Goal: Task Accomplishment & Management: Use online tool/utility

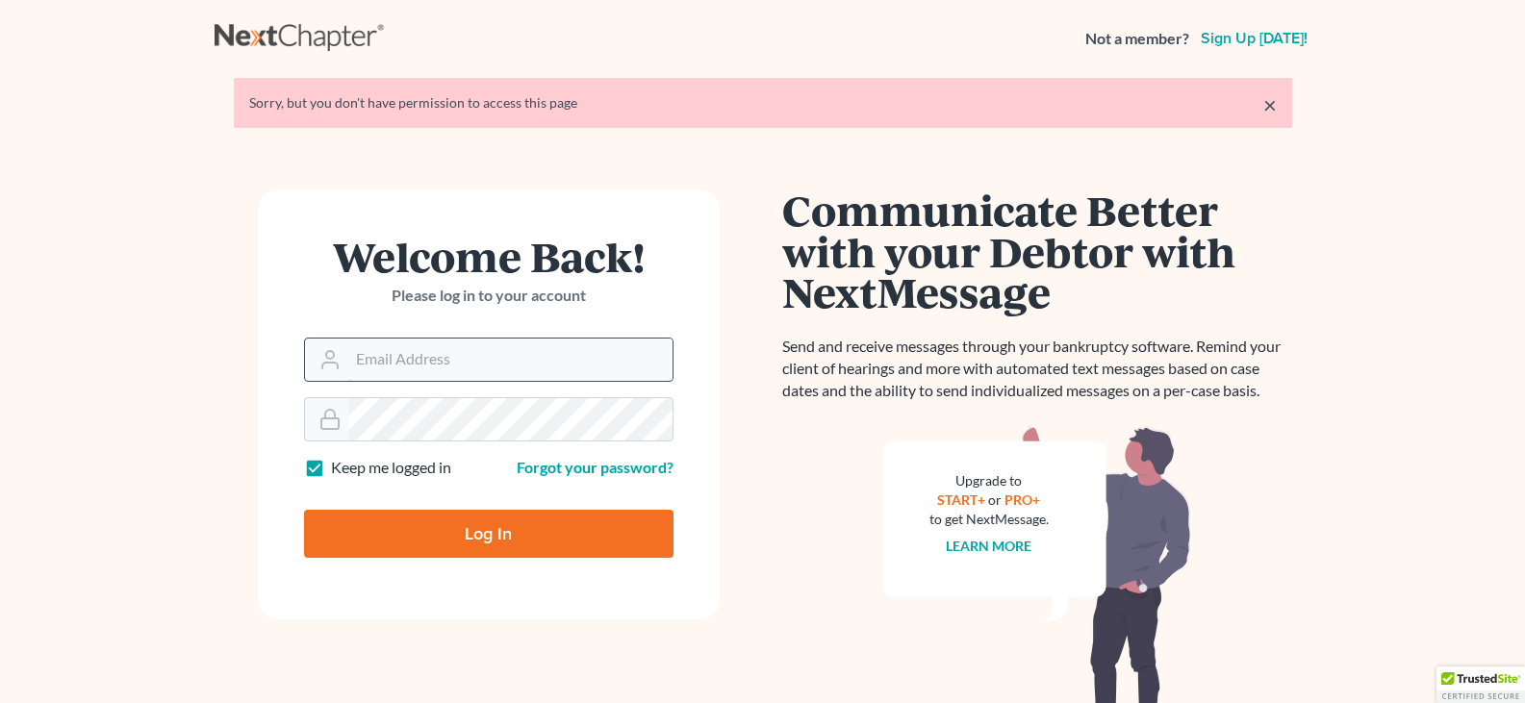
click at [370, 367] on input "Email Address" at bounding box center [510, 360] width 324 height 42
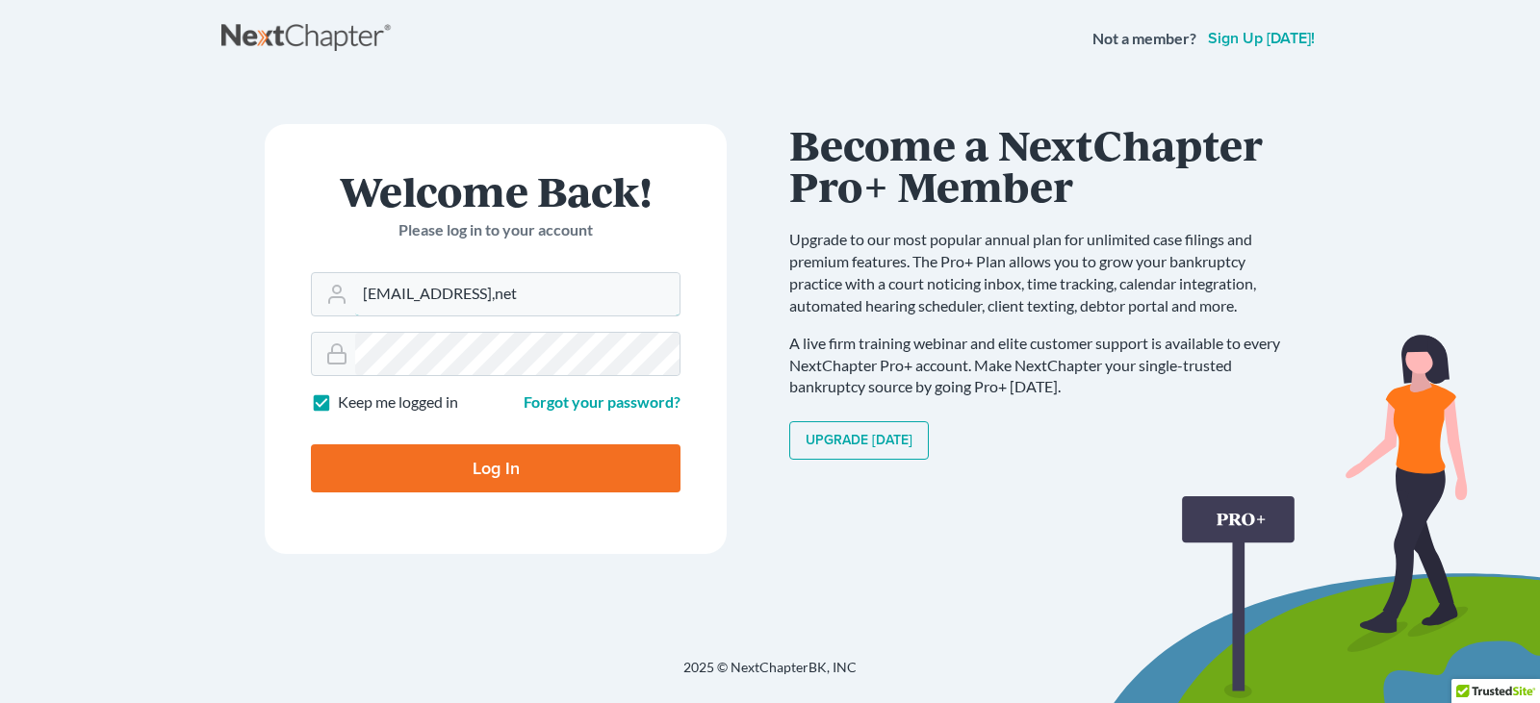
type input "rspalaw@att,net"
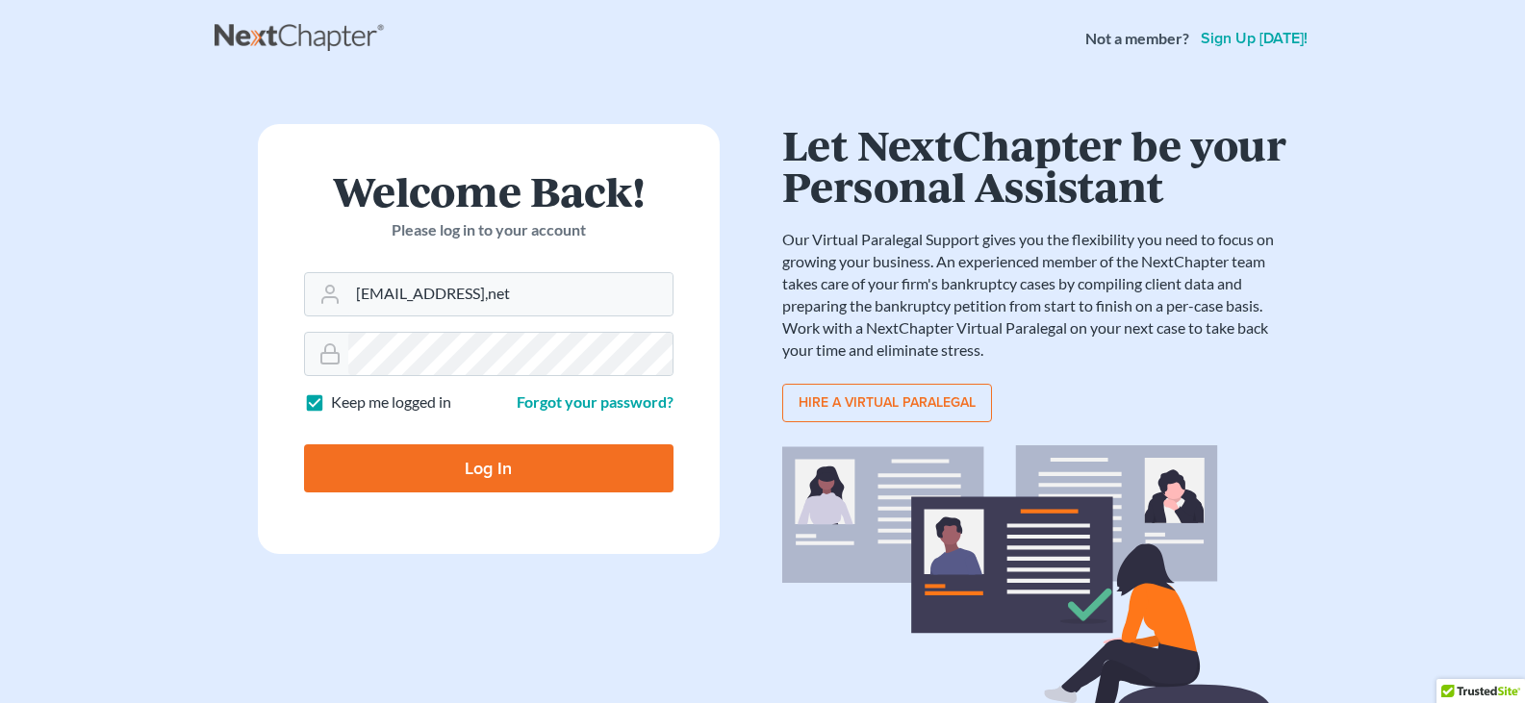
click at [504, 475] on input "Log In" at bounding box center [489, 469] width 370 height 48
type input "Thinking..."
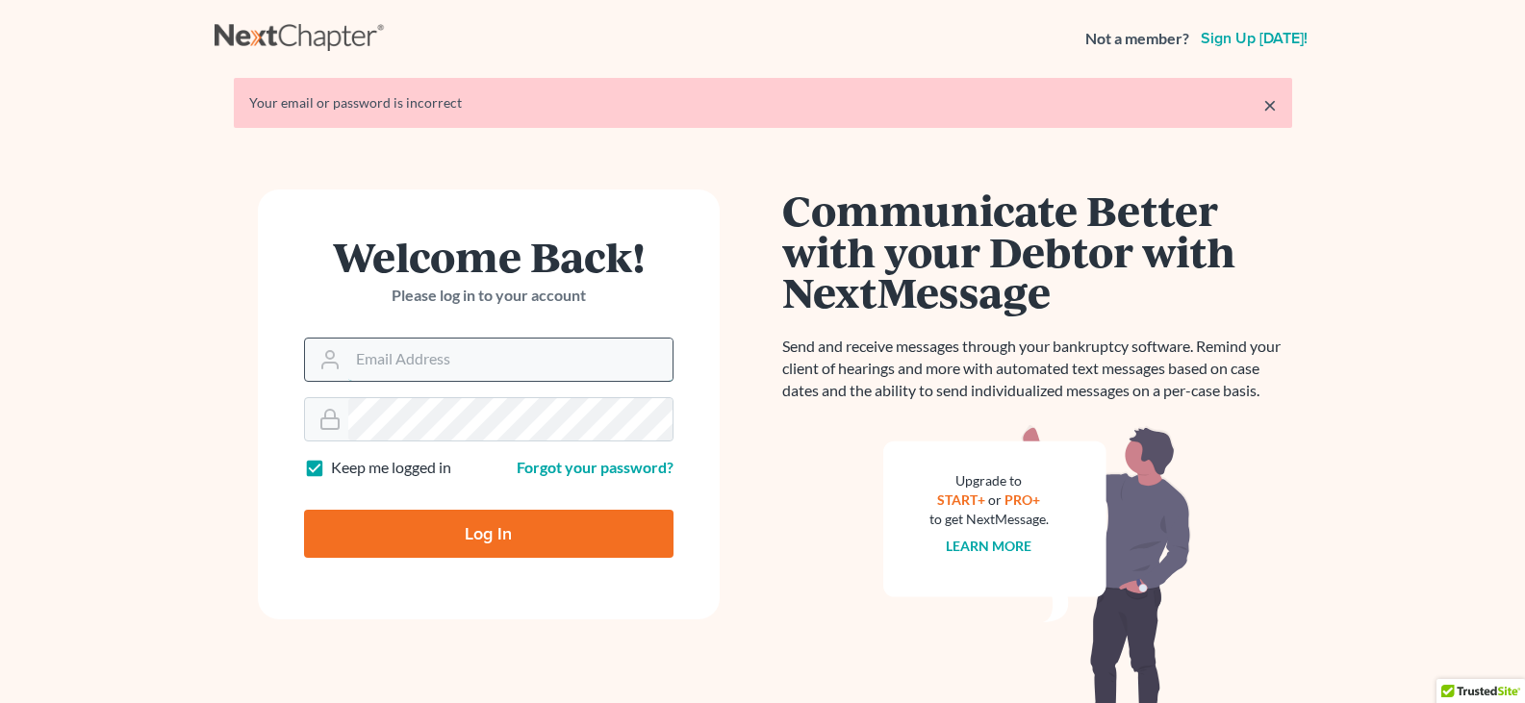
click at [447, 363] on input "Email Address" at bounding box center [510, 360] width 324 height 42
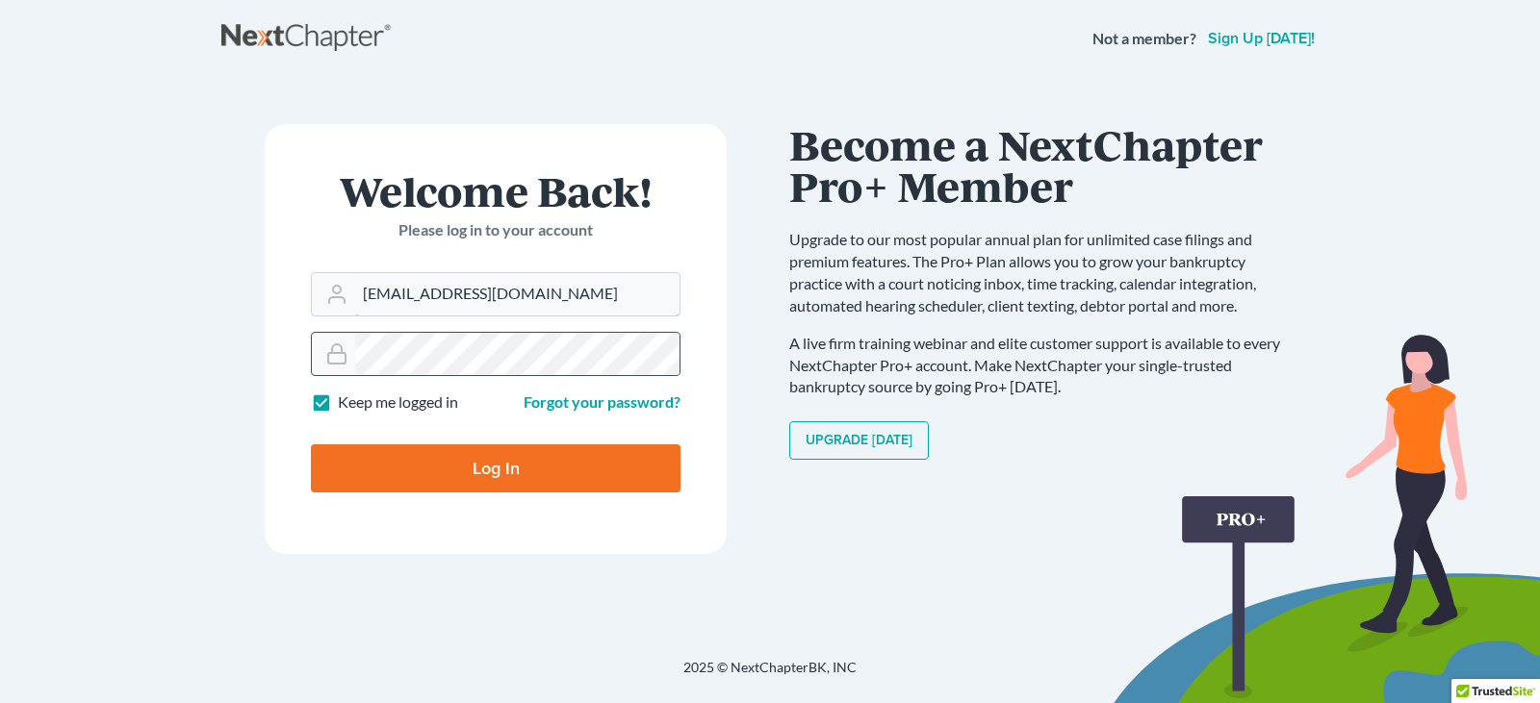
type input "[EMAIL_ADDRESS][DOMAIN_NAME]"
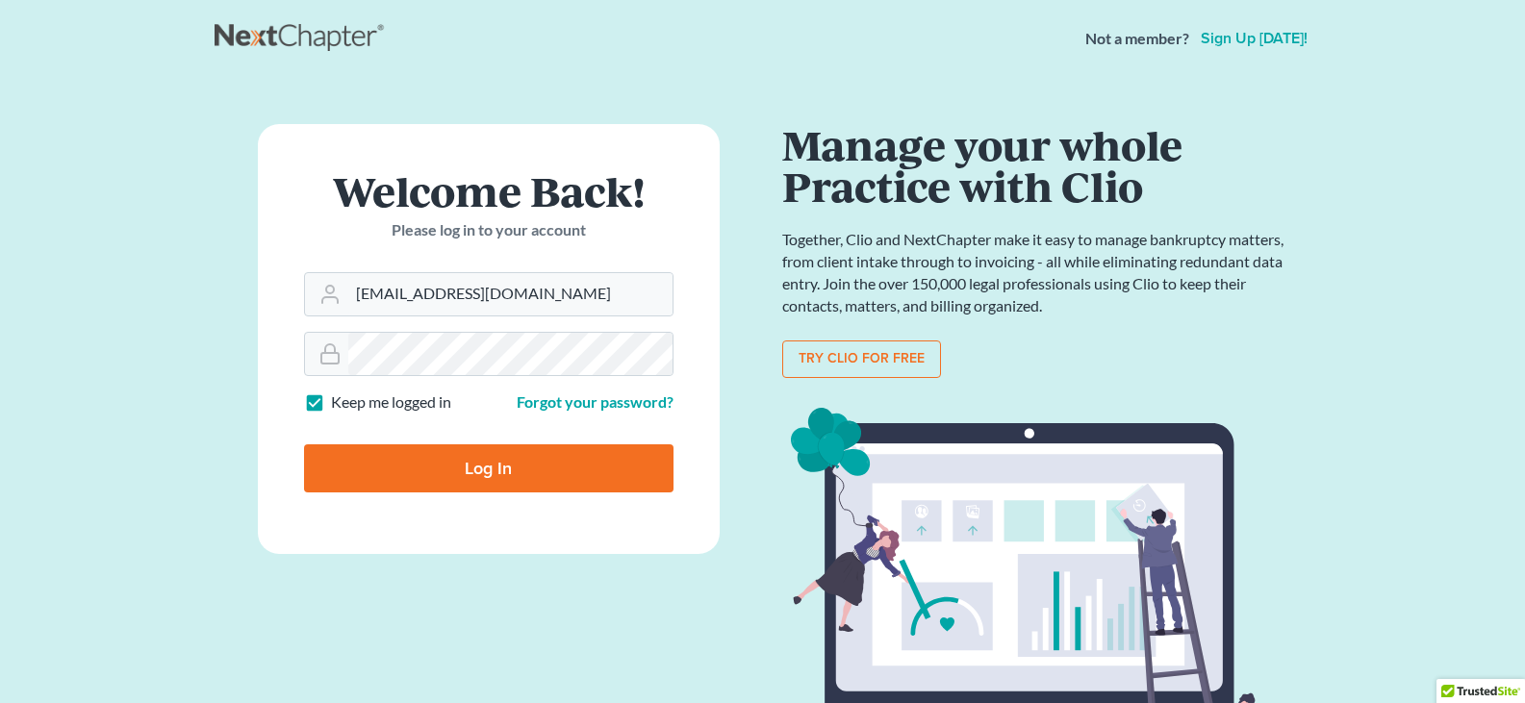
click at [467, 467] on input "Log In" at bounding box center [489, 469] width 370 height 48
type input "Thinking..."
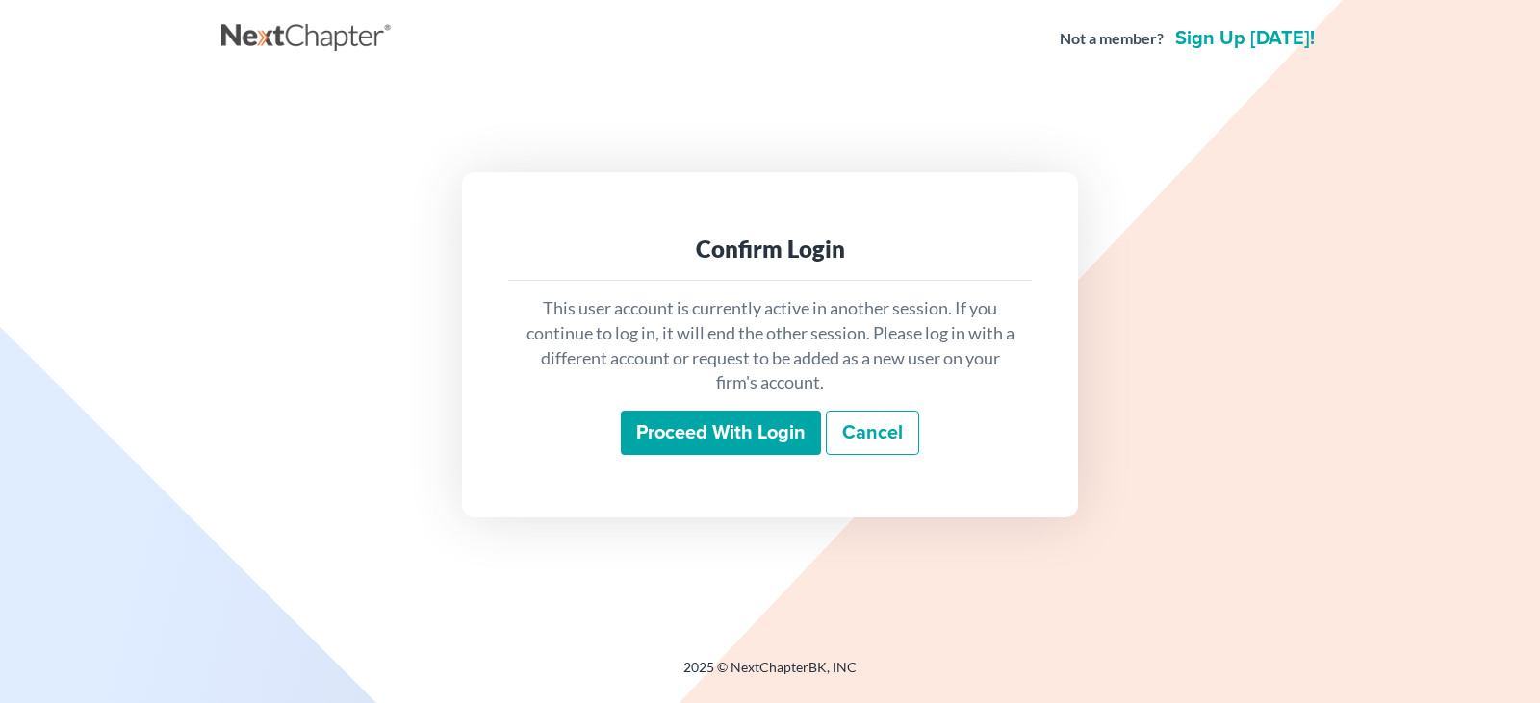
click at [762, 439] on input "Proceed with login" at bounding box center [721, 433] width 200 height 44
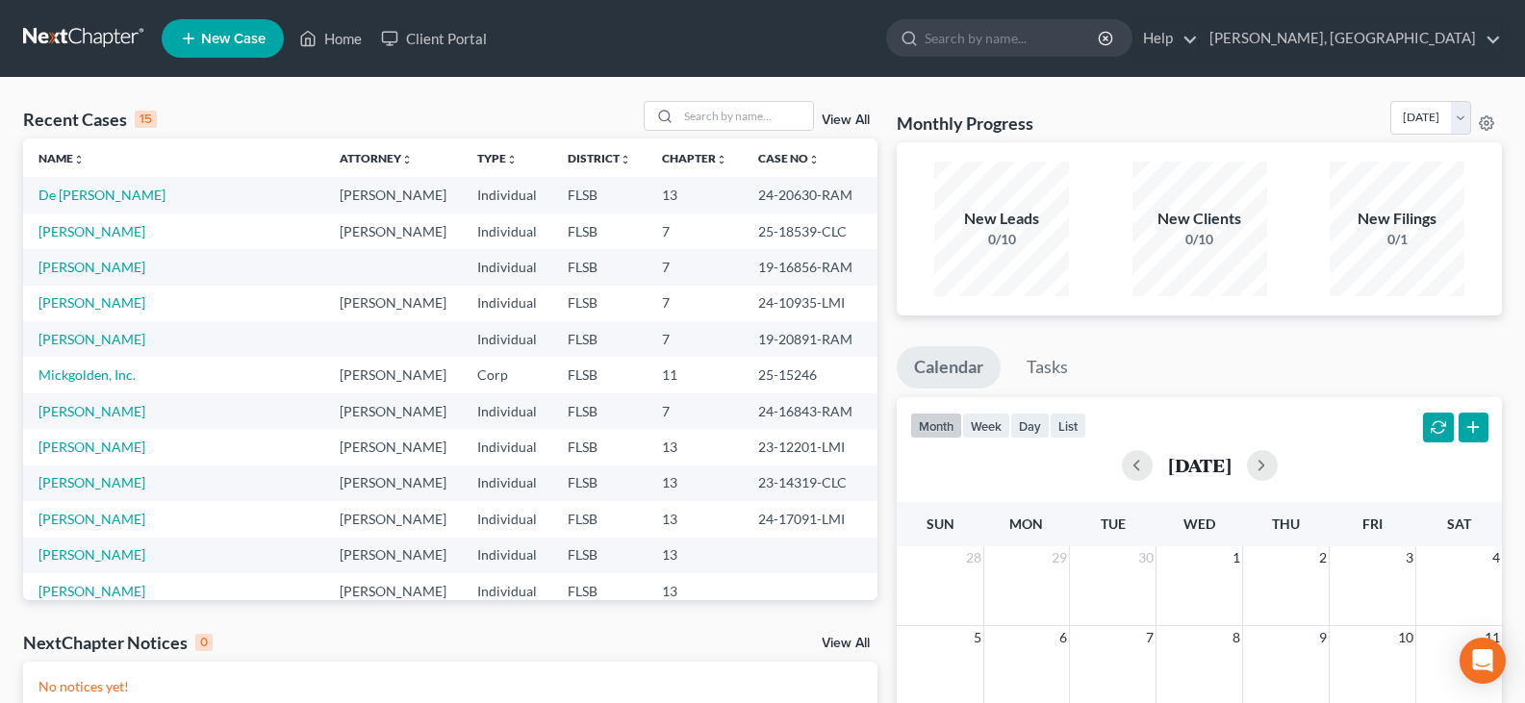
click at [108, 249] on td "Scolnik, Alejandro" at bounding box center [173, 232] width 301 height 36
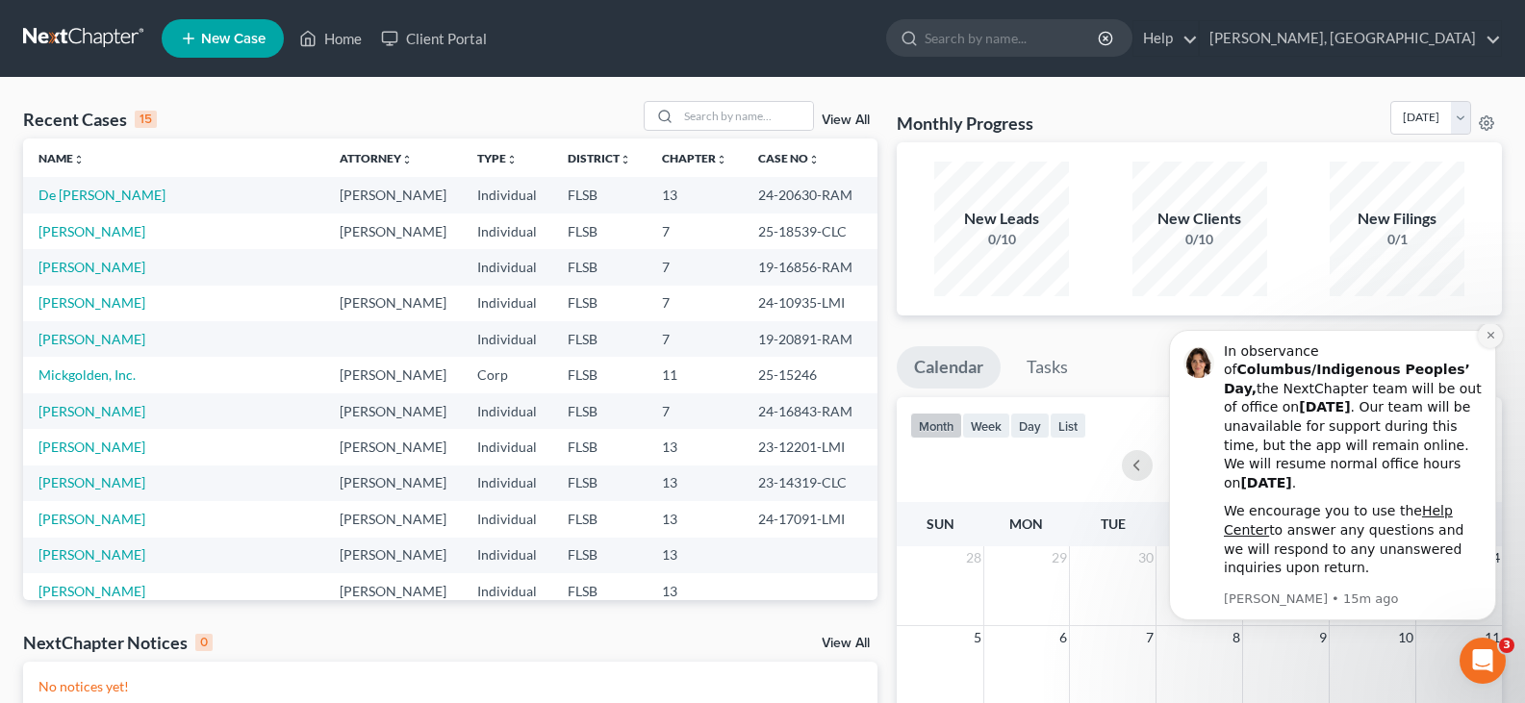
click at [1486, 341] on icon "Dismiss notification" at bounding box center [1491, 335] width 11 height 11
